Goal: Check status: Check status

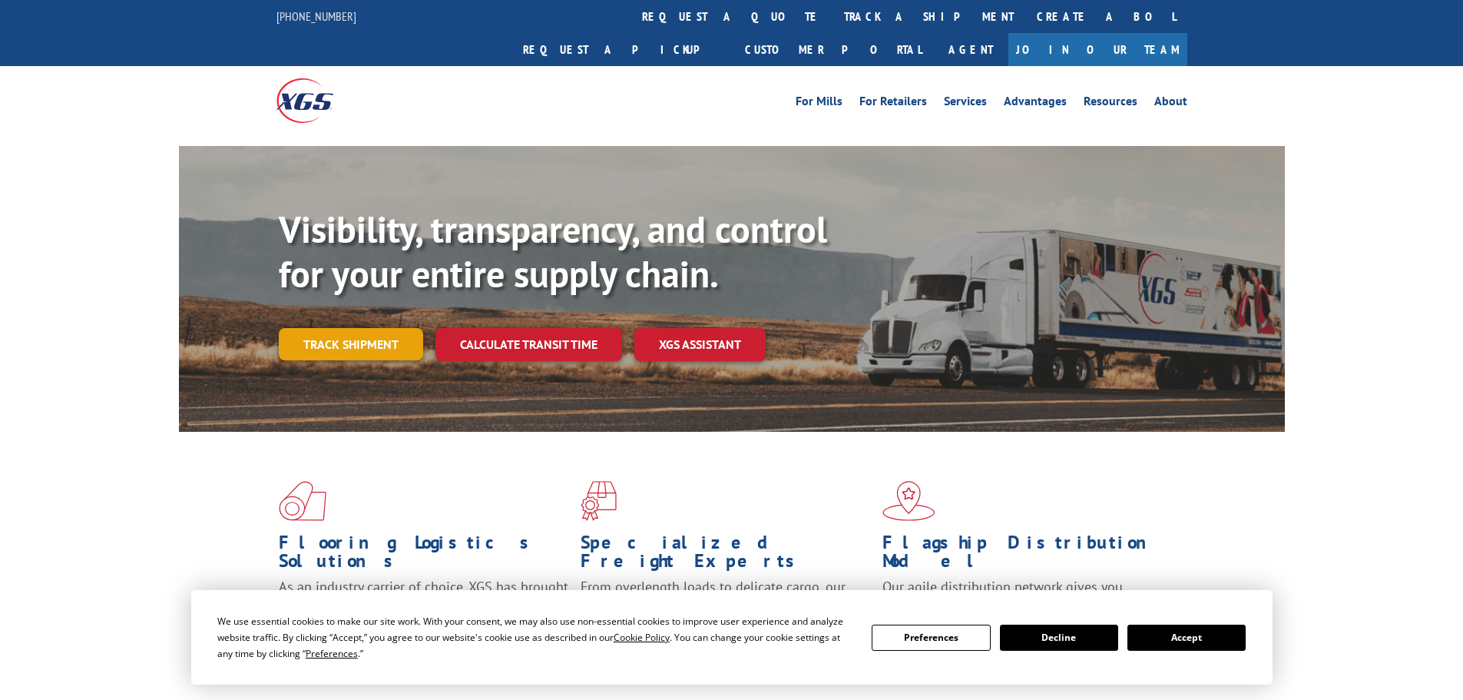
click at [346, 328] on link "Track shipment" at bounding box center [351, 344] width 144 height 32
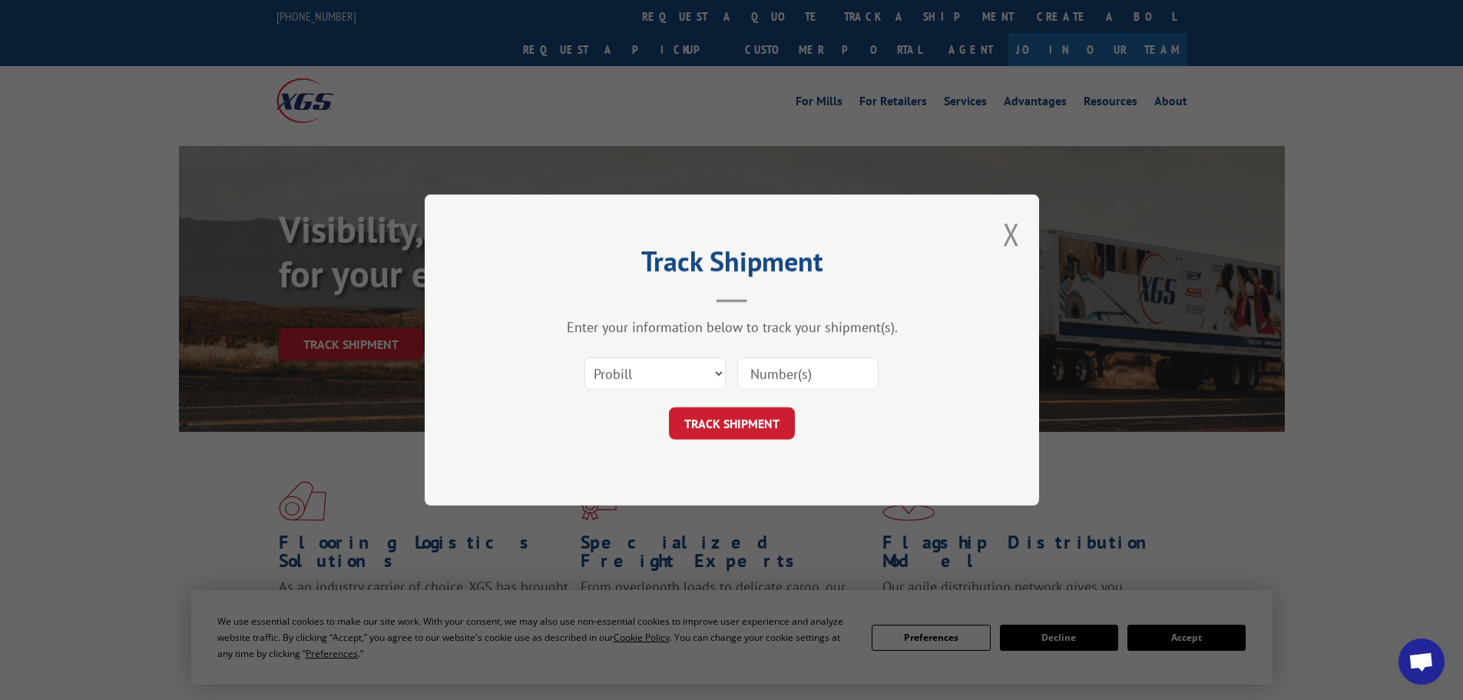
click at [750, 367] on input at bounding box center [807, 373] width 141 height 32
paste input "17687911"
type input "17687911"
click at [709, 431] on button "TRACK SHIPMENT" at bounding box center [732, 423] width 126 height 32
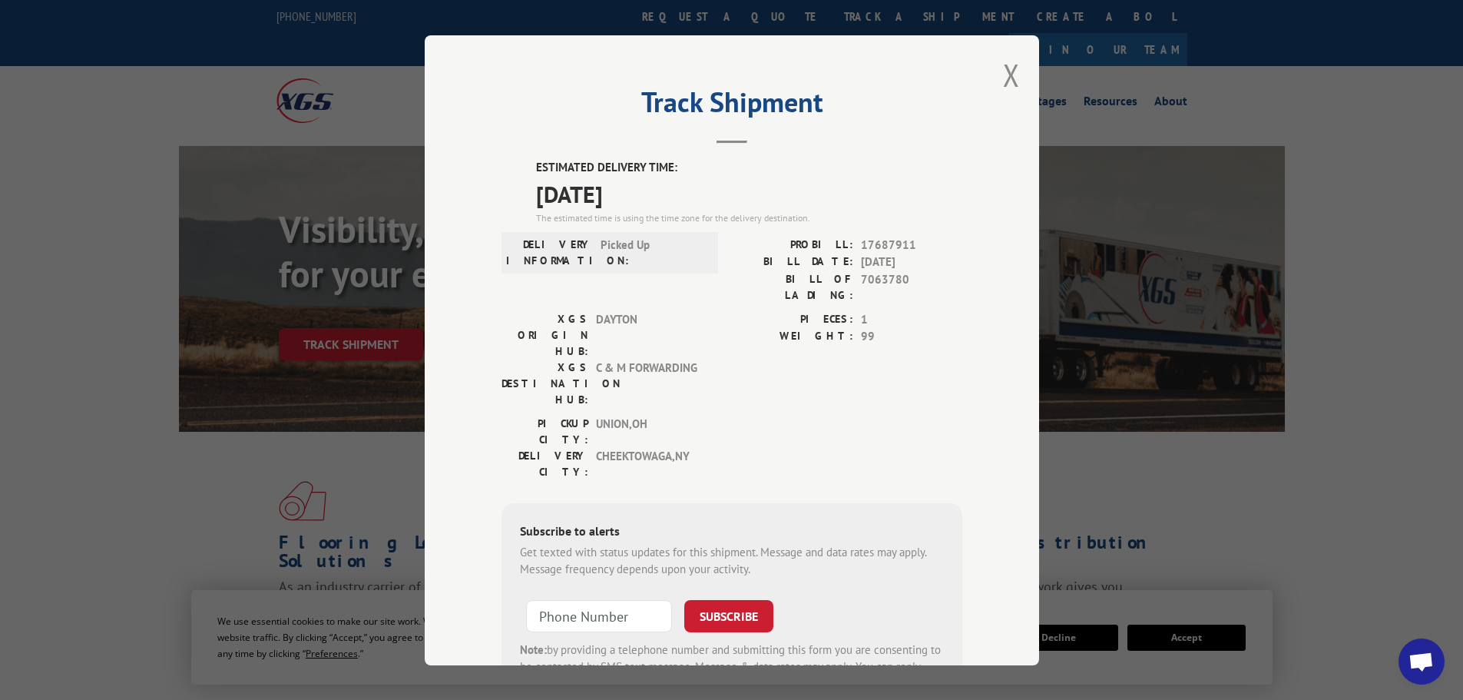
drag, startPoint x: 524, startPoint y: 157, endPoint x: 647, endPoint y: 194, distance: 128.3
click at [680, 195] on div "Track Shipment ESTIMATED DELIVERY TIME: [DATE] The estimated time is using the …" at bounding box center [732, 350] width 614 height 630
copy div "ESTIMATED DELIVERY TIME: [DATE]"
